Goal: Information Seeking & Learning: Learn about a topic

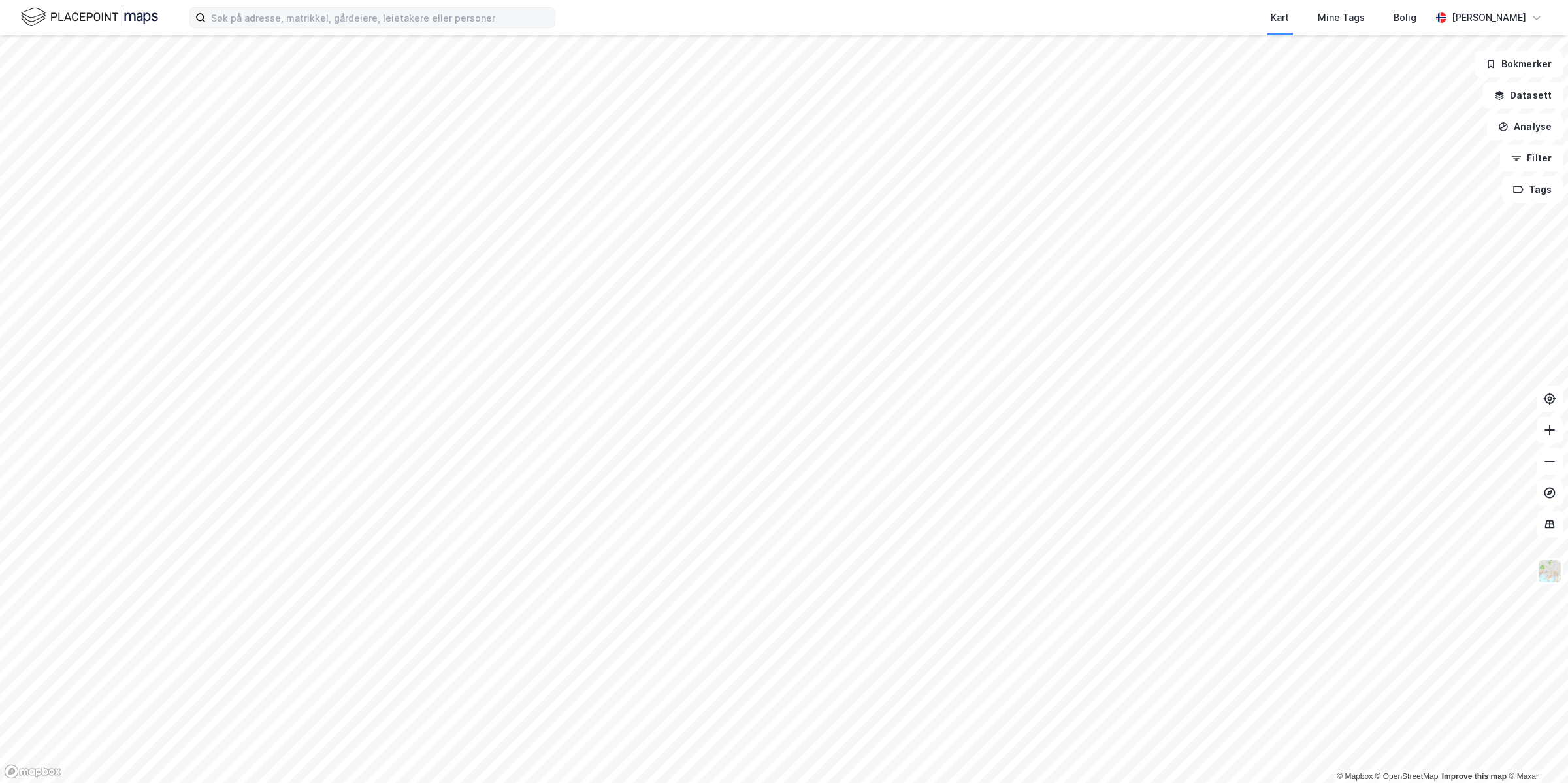
click at [286, 7] on label at bounding box center [372, 18] width 366 height 21
click at [286, 8] on input at bounding box center [380, 18] width 349 height 19
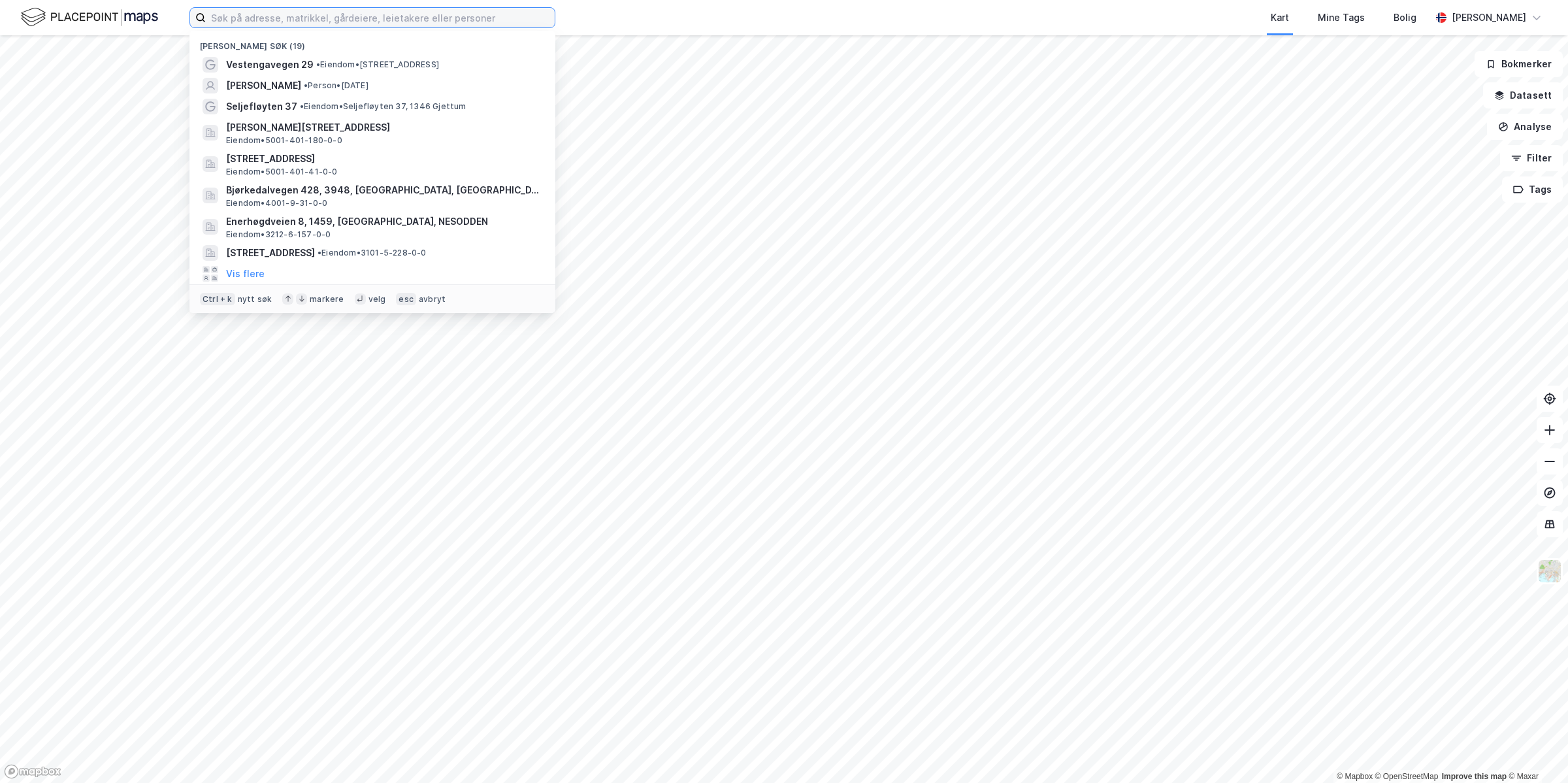
paste input "[PERSON_NAME][STREET_ADDRESS]"
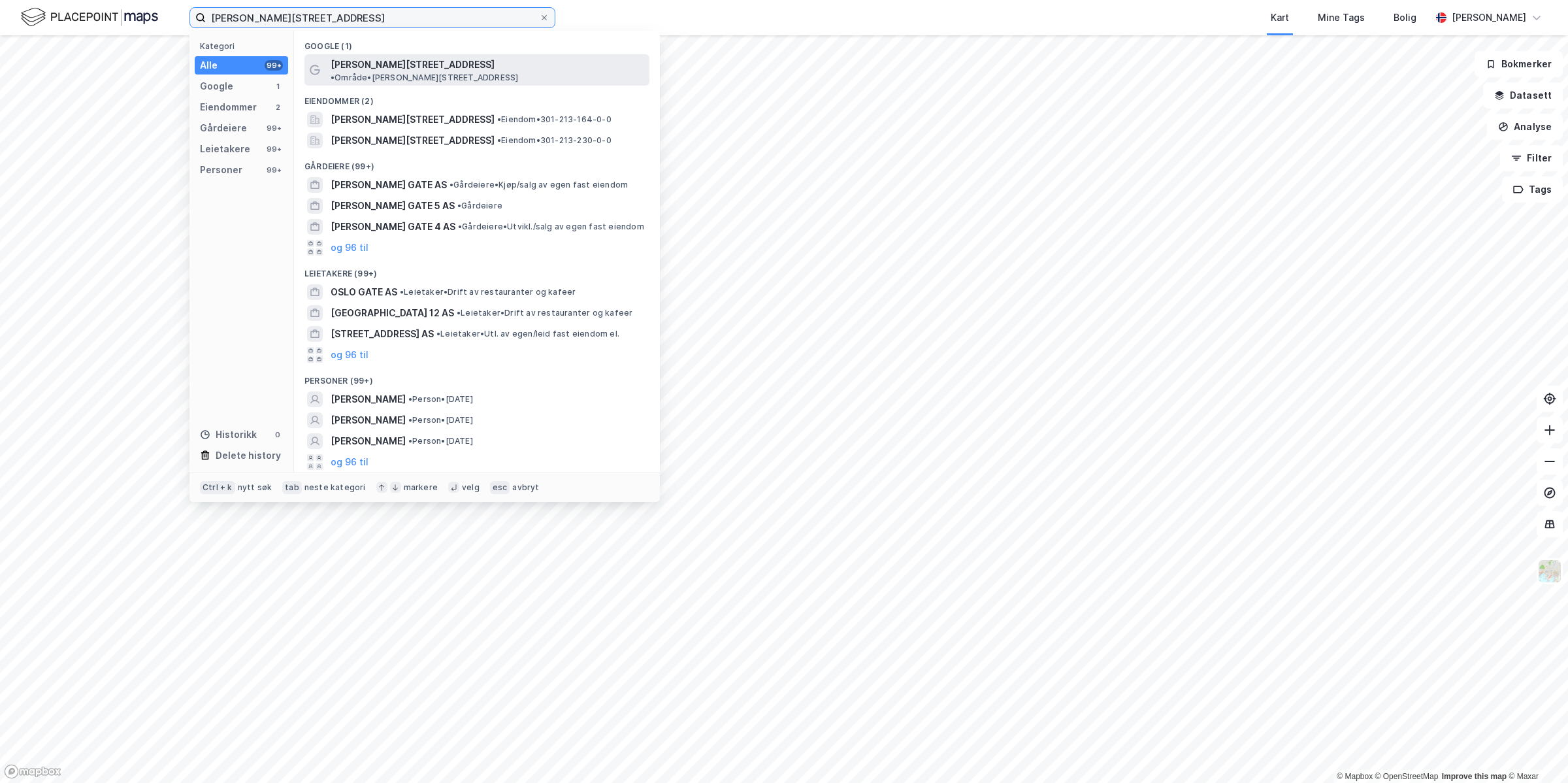
type input "[PERSON_NAME][STREET_ADDRESS]"
click at [364, 66] on span "[PERSON_NAME][STREET_ADDRESS]" at bounding box center [412, 64] width 164 height 15
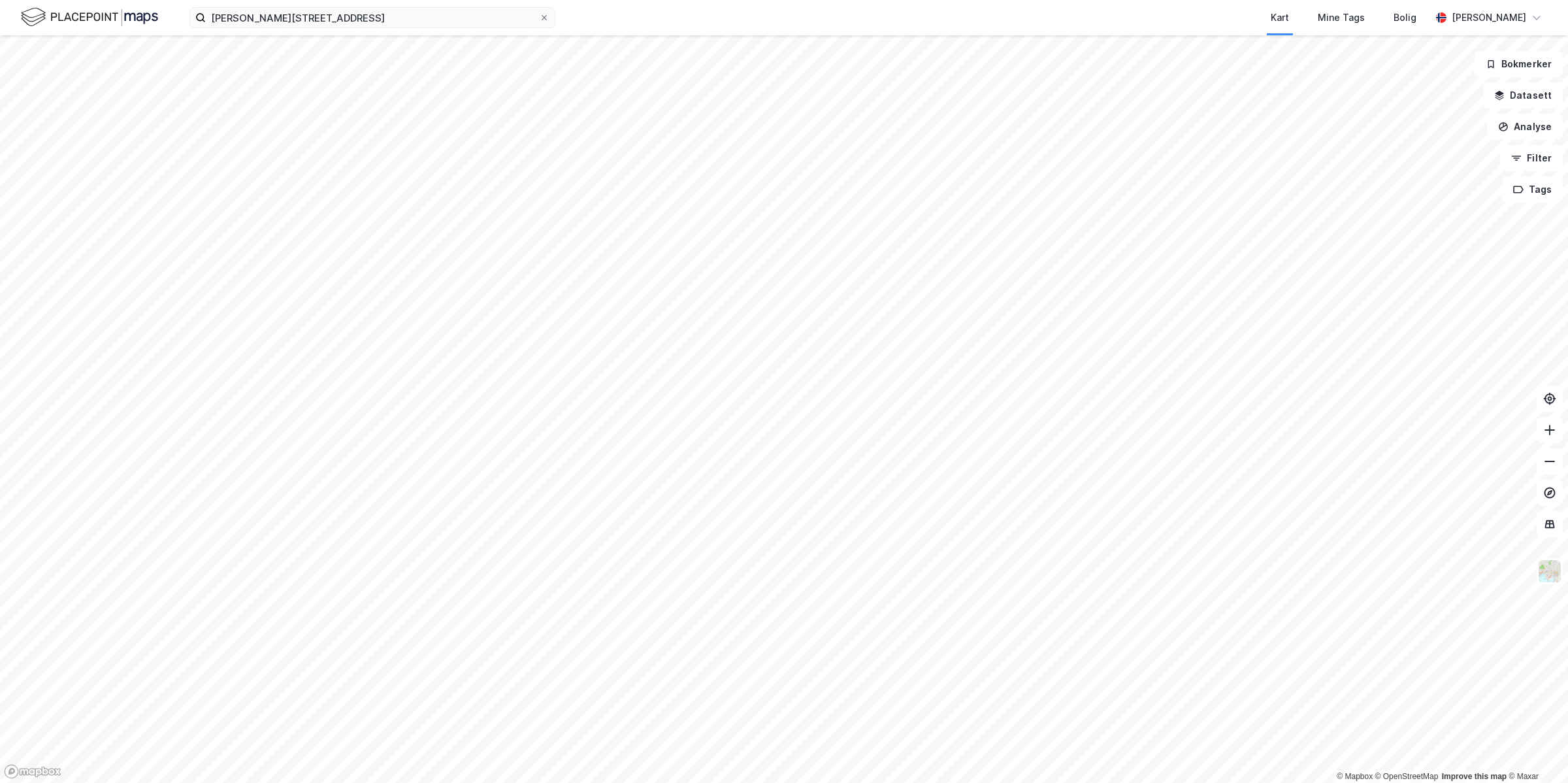
click at [380, 30] on div "[PERSON_NAME][STREET_ADDRESS] Kart Mine Tags Bolig [PERSON_NAME]" at bounding box center [784, 18] width 1568 height 36
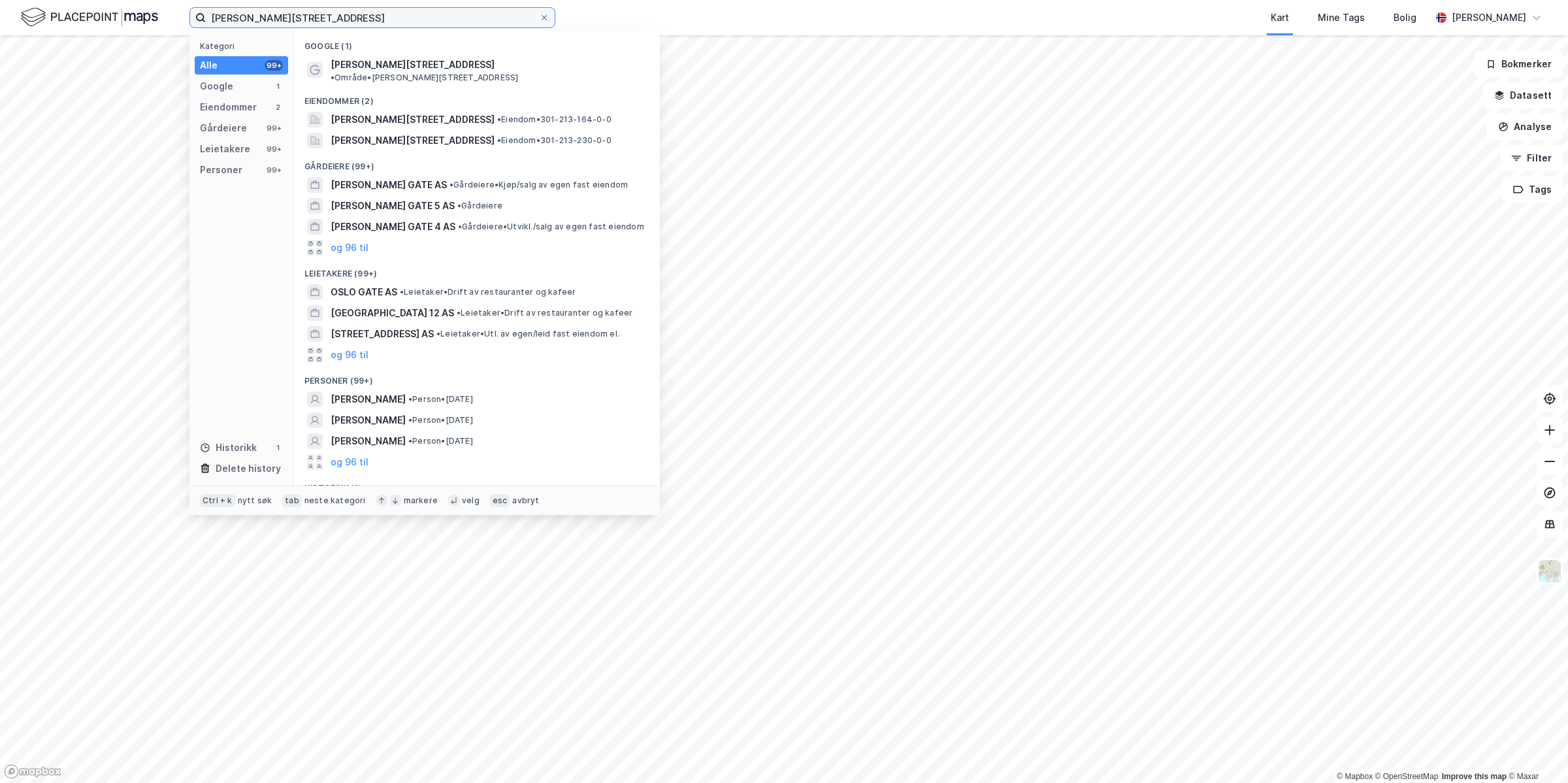
click at [374, 17] on input "[PERSON_NAME][STREET_ADDRESS]" at bounding box center [372, 18] width 333 height 19
click at [401, 112] on span "[PERSON_NAME][STREET_ADDRESS]" at bounding box center [412, 119] width 164 height 15
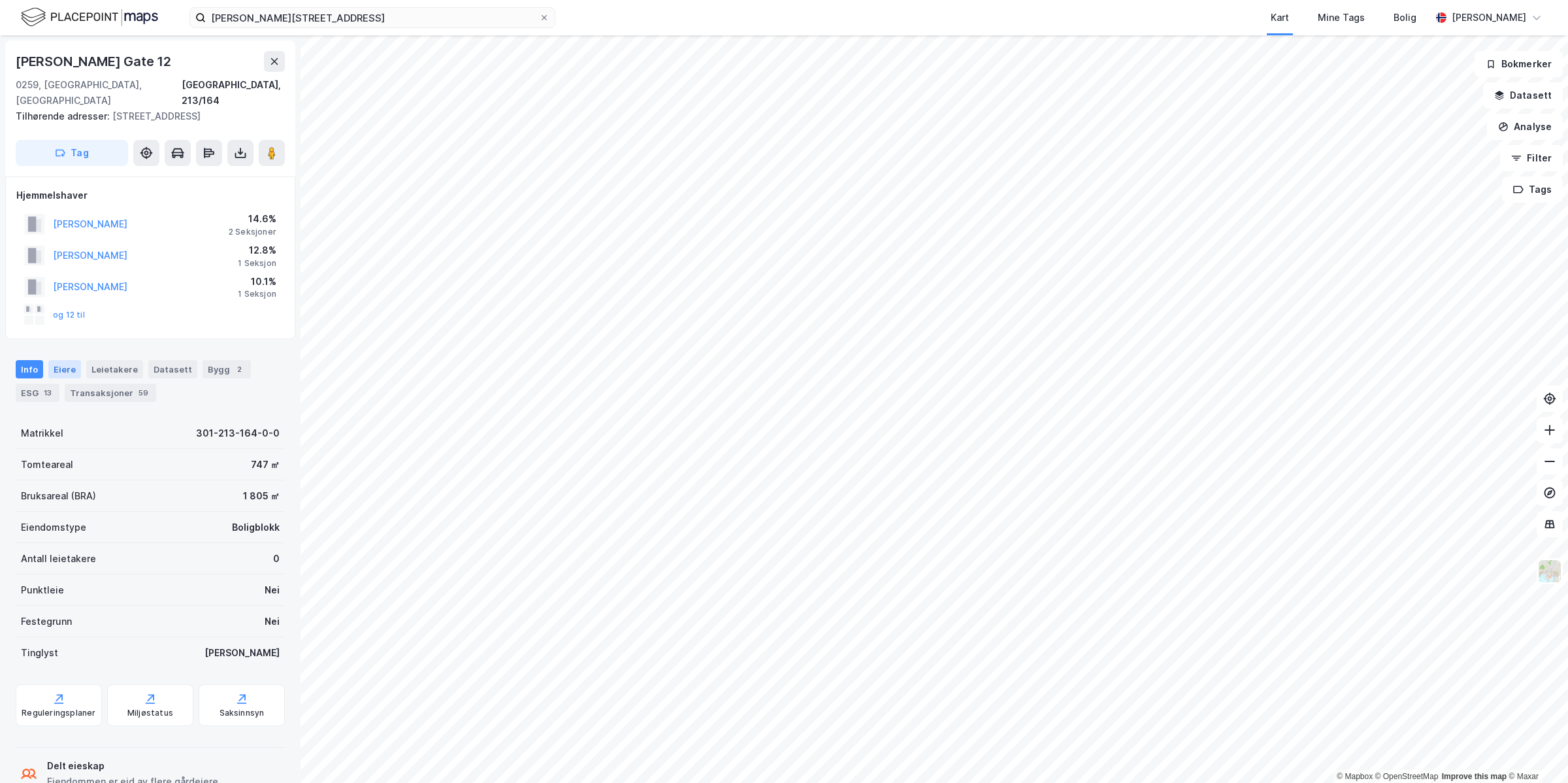
click at [69, 360] on div "Eiere" at bounding box center [65, 369] width 32 height 19
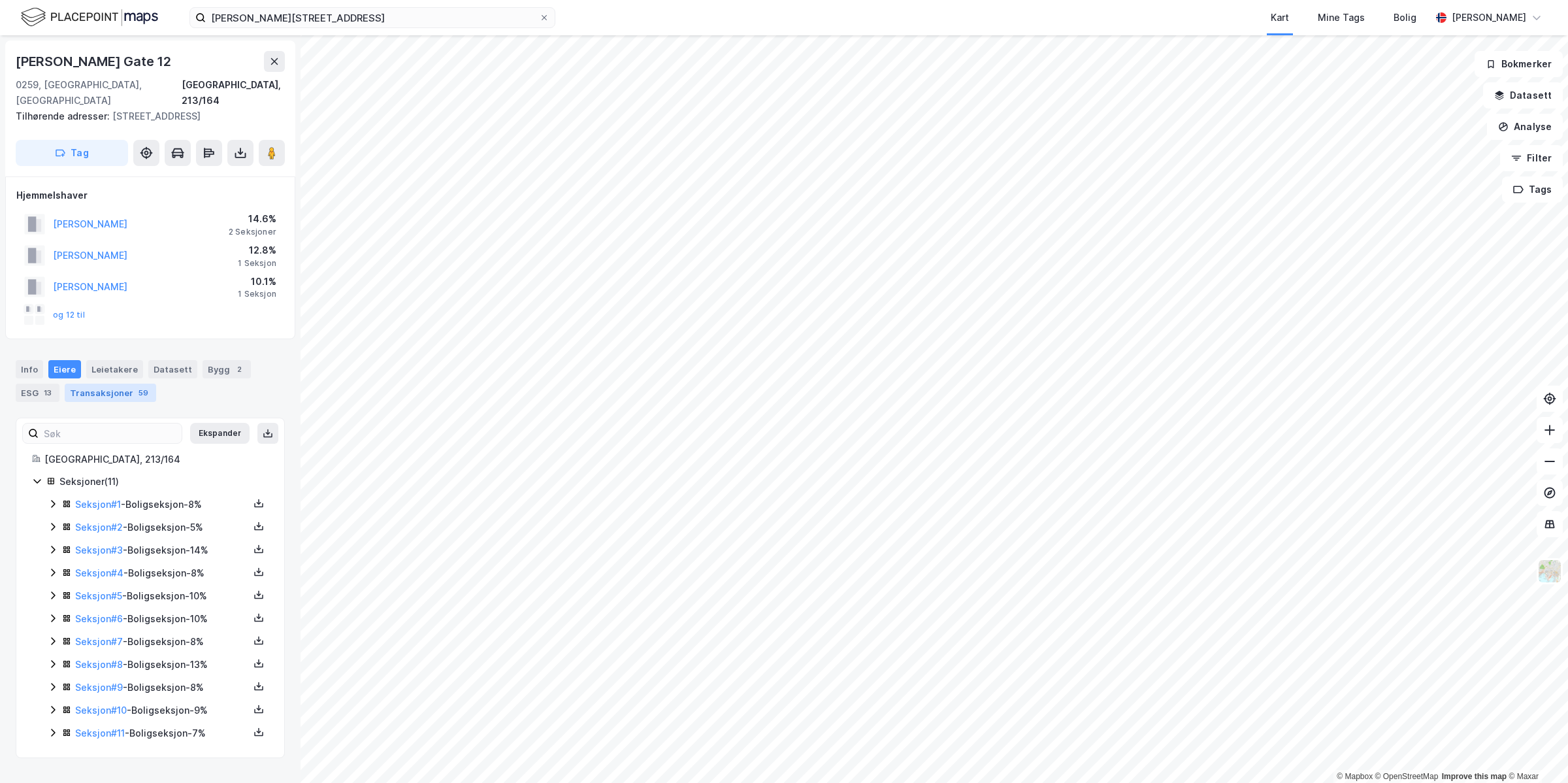
click at [98, 384] on div "Transaksjoner 59" at bounding box center [110, 393] width 91 height 19
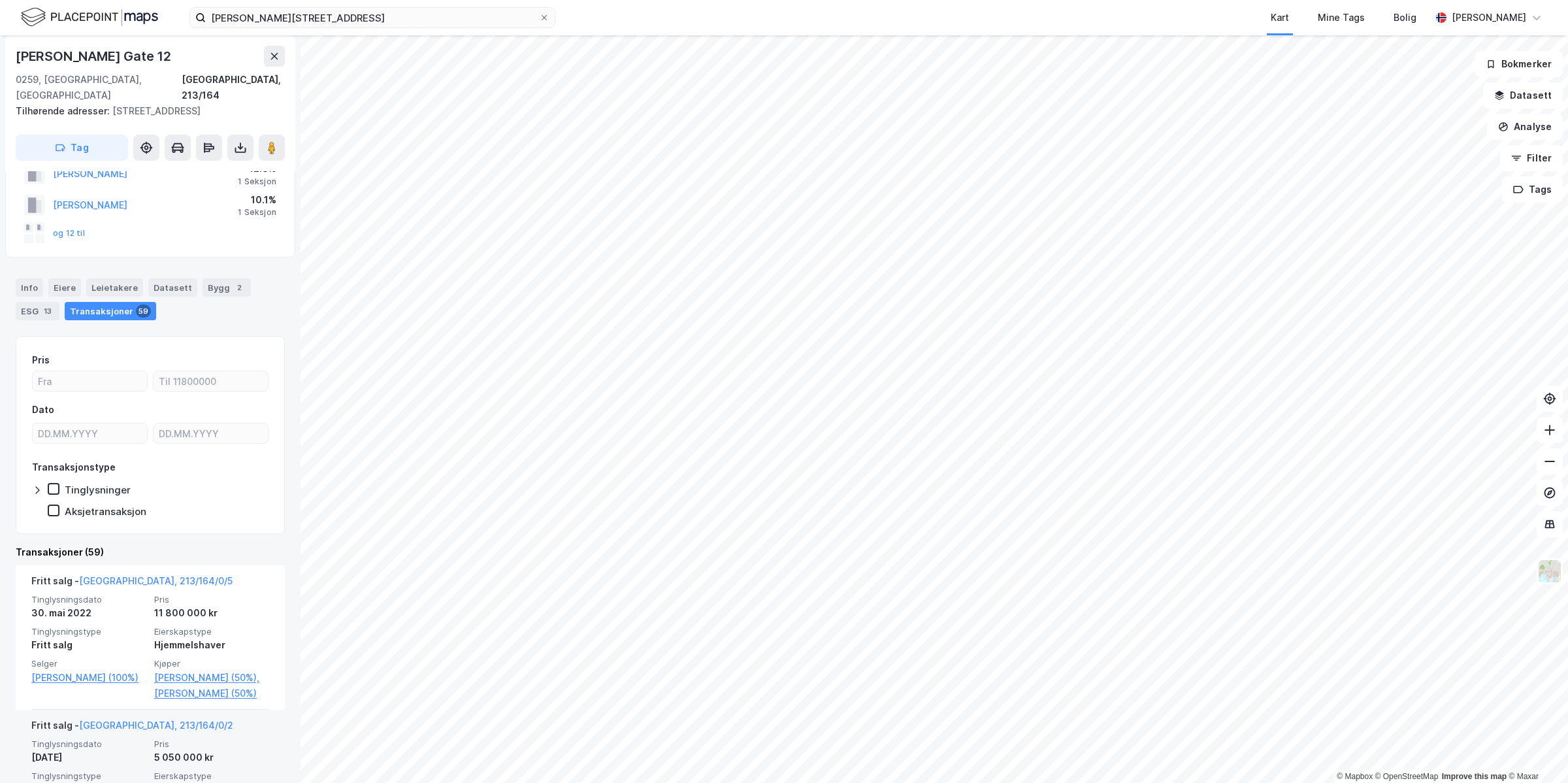
scroll to position [163, 0]
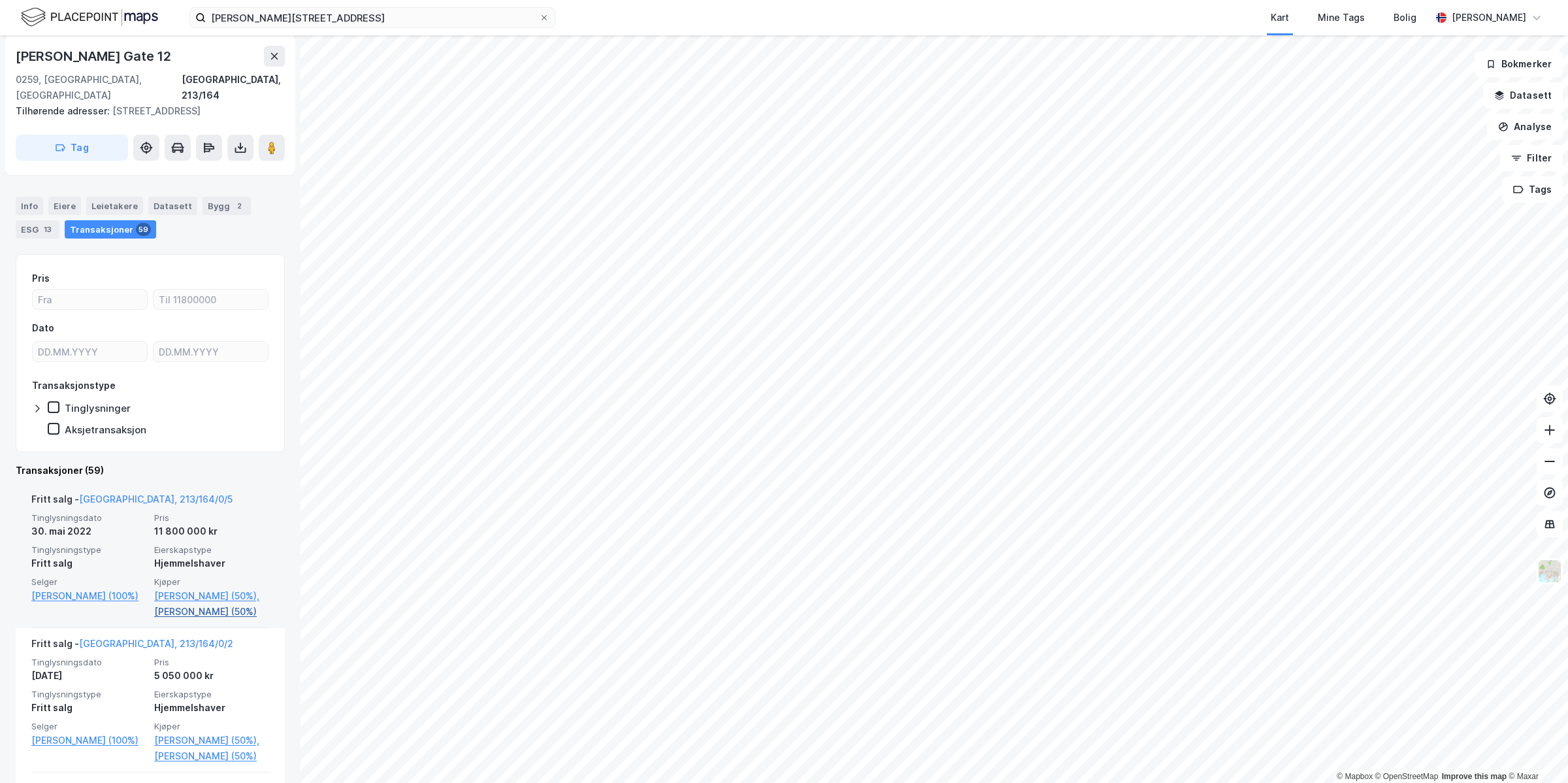
click at [154, 604] on link "[PERSON_NAME] (50%)" at bounding box center [212, 611] width 115 height 15
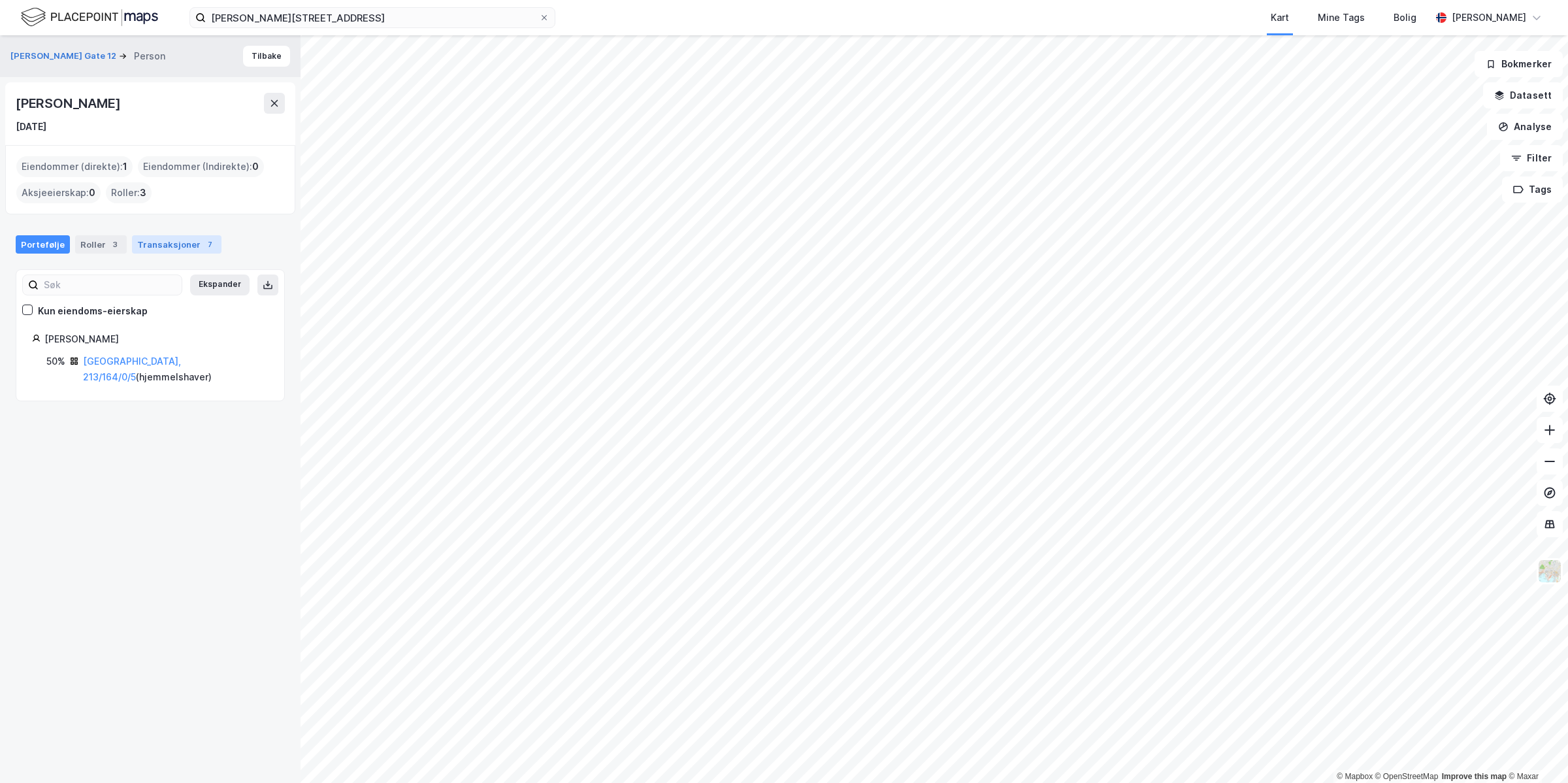
click at [167, 248] on div "Transaksjoner 7" at bounding box center [176, 244] width 90 height 19
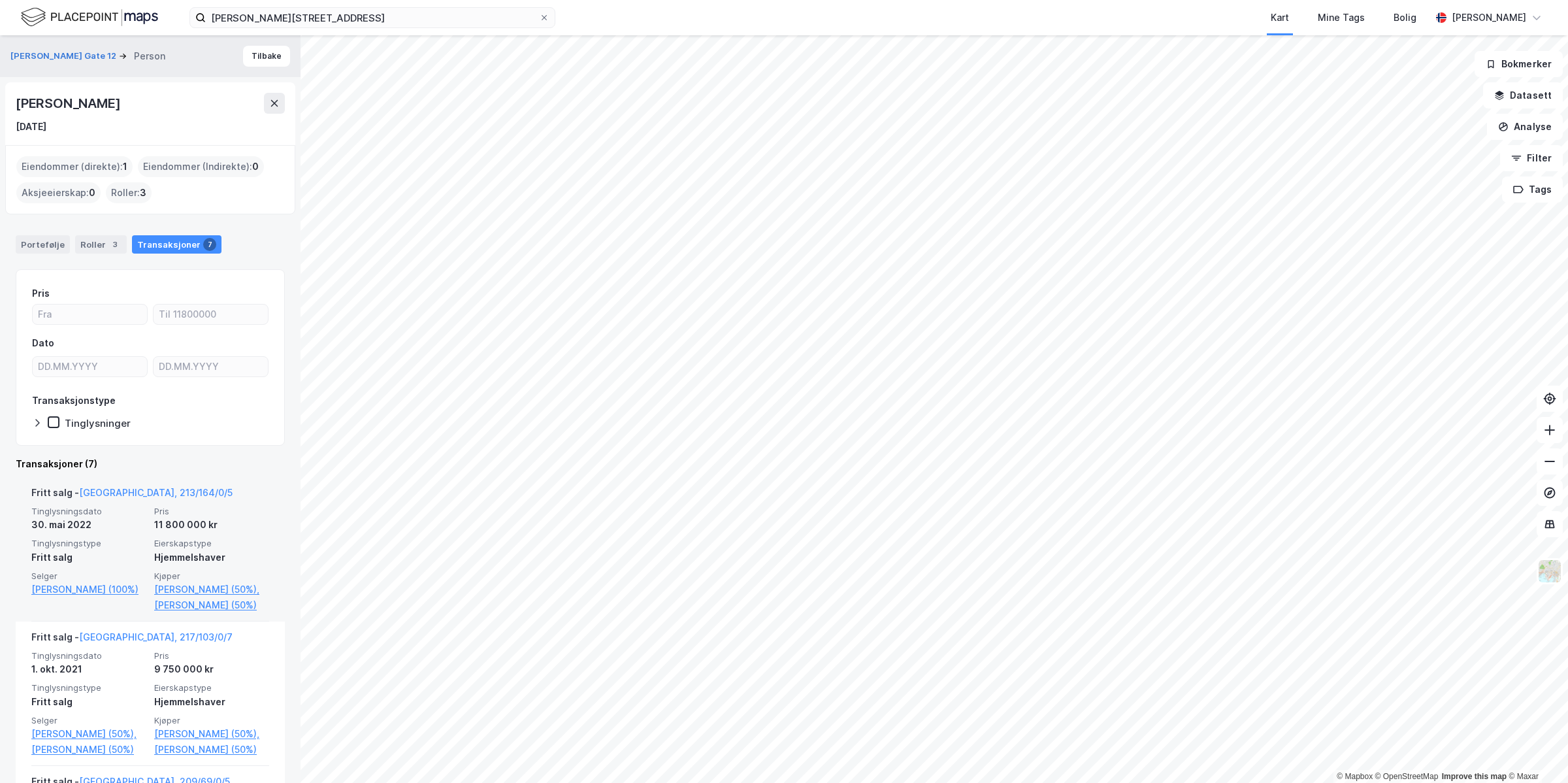
scroll to position [82, 0]
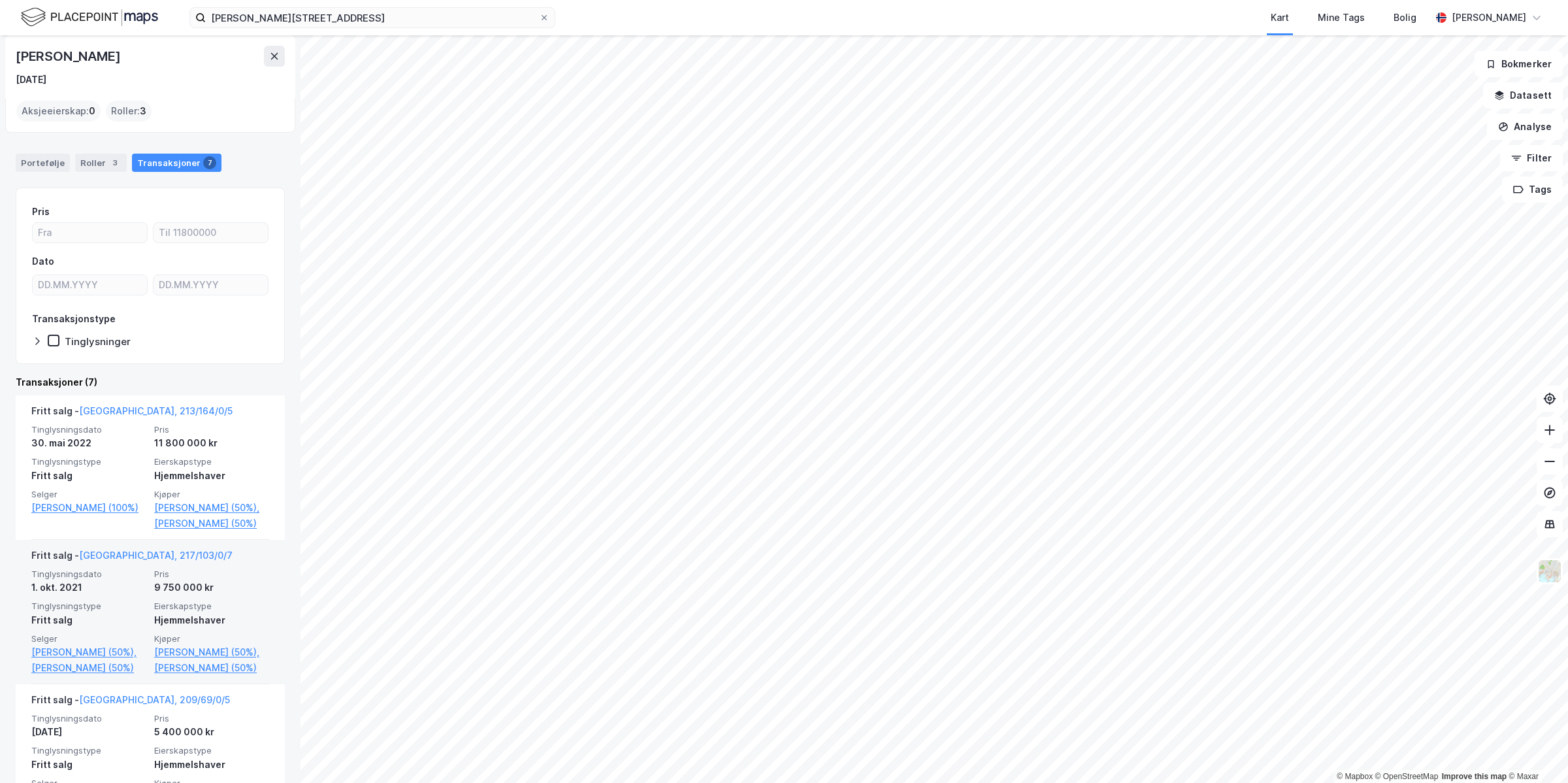
click at [206, 566] on div "Fritt salg - [GEOGRAPHIC_DATA], 217/103/0/7" at bounding box center [150, 558] width 238 height 21
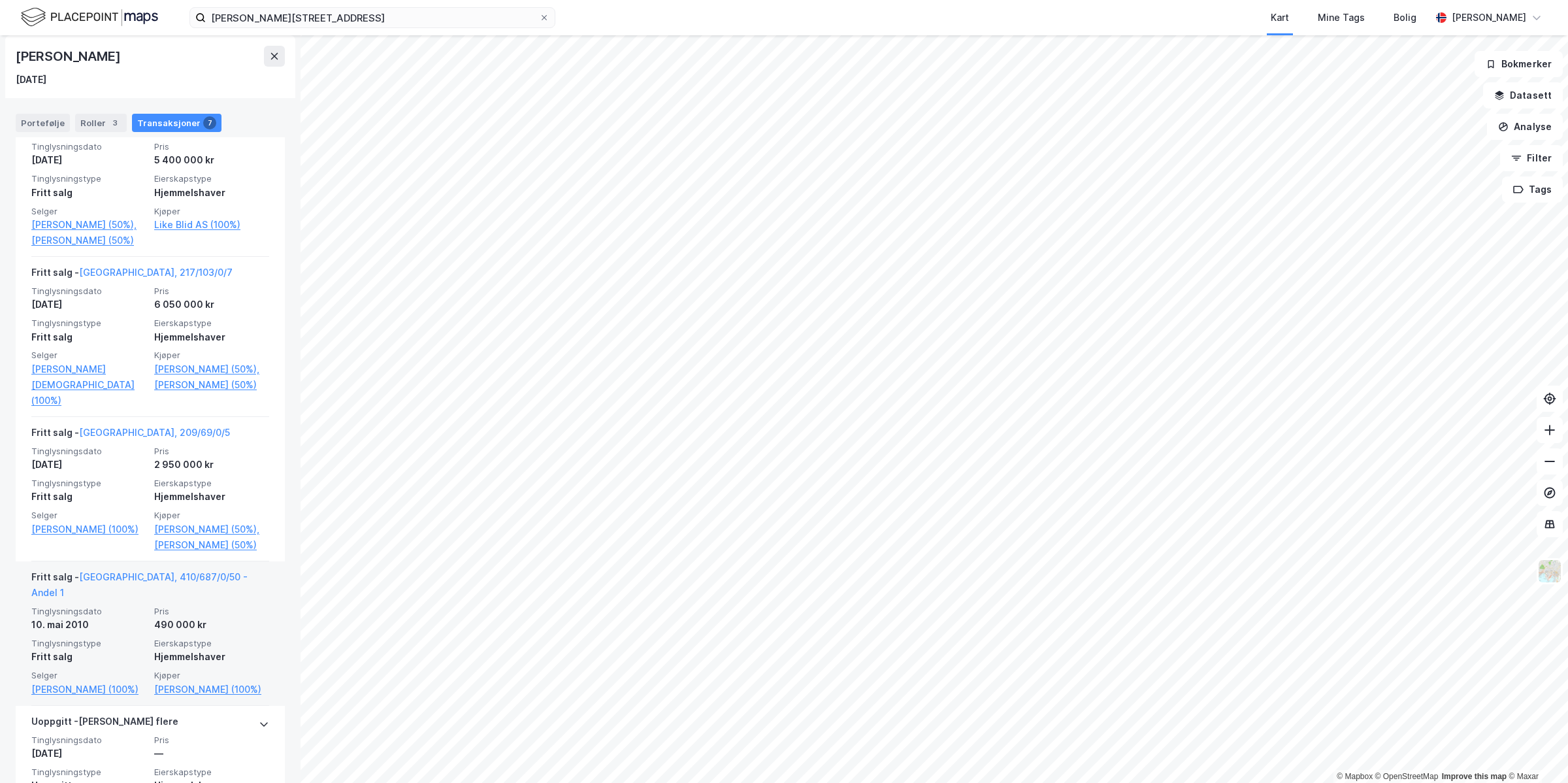
scroll to position [899, 0]
